Goal: Task Accomplishment & Management: Use online tool/utility

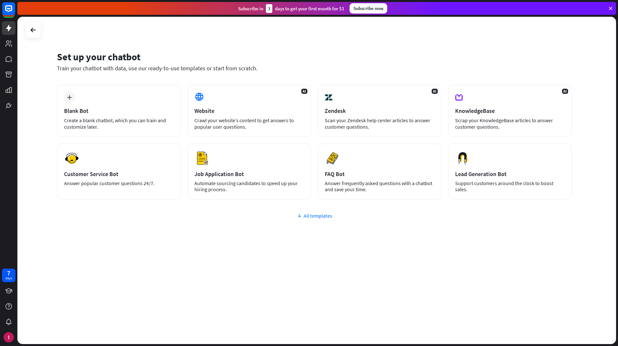
click at [313, 215] on div "All templates" at bounding box center [314, 215] width 515 height 6
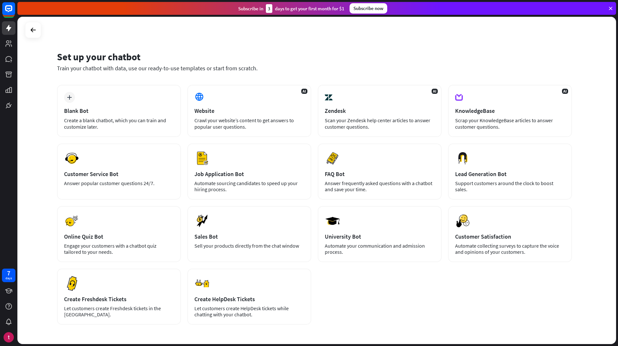
drag, startPoint x: 100, startPoint y: 120, endPoint x: 106, endPoint y: 138, distance: 18.1
click at [106, 138] on div "plus Blank Bot Create a blank chatbot, which you can train and customize later.…" at bounding box center [314, 205] width 515 height 240
click at [100, 105] on div "plus Blank Bot Create a blank chatbot, which you can train and customize later." at bounding box center [119, 111] width 124 height 52
